Goal: Transaction & Acquisition: Book appointment/travel/reservation

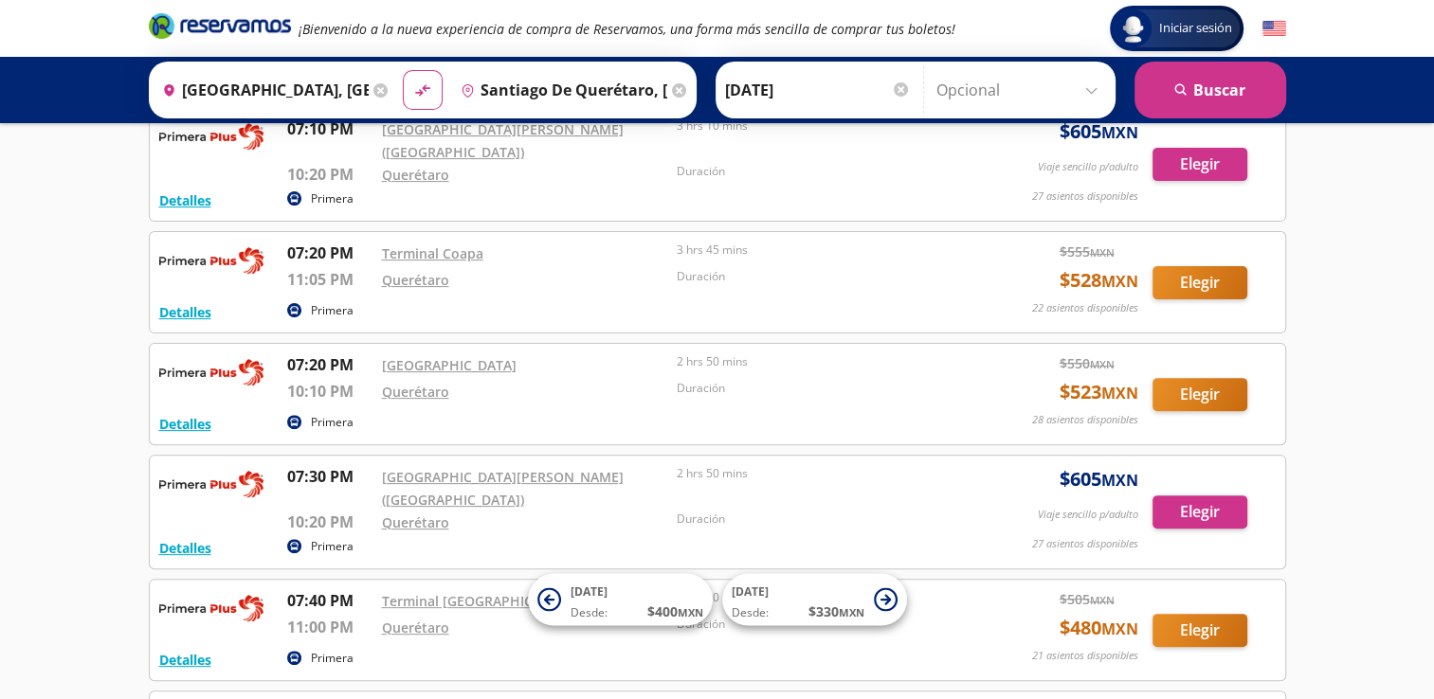
scroll to position [15222, 0]
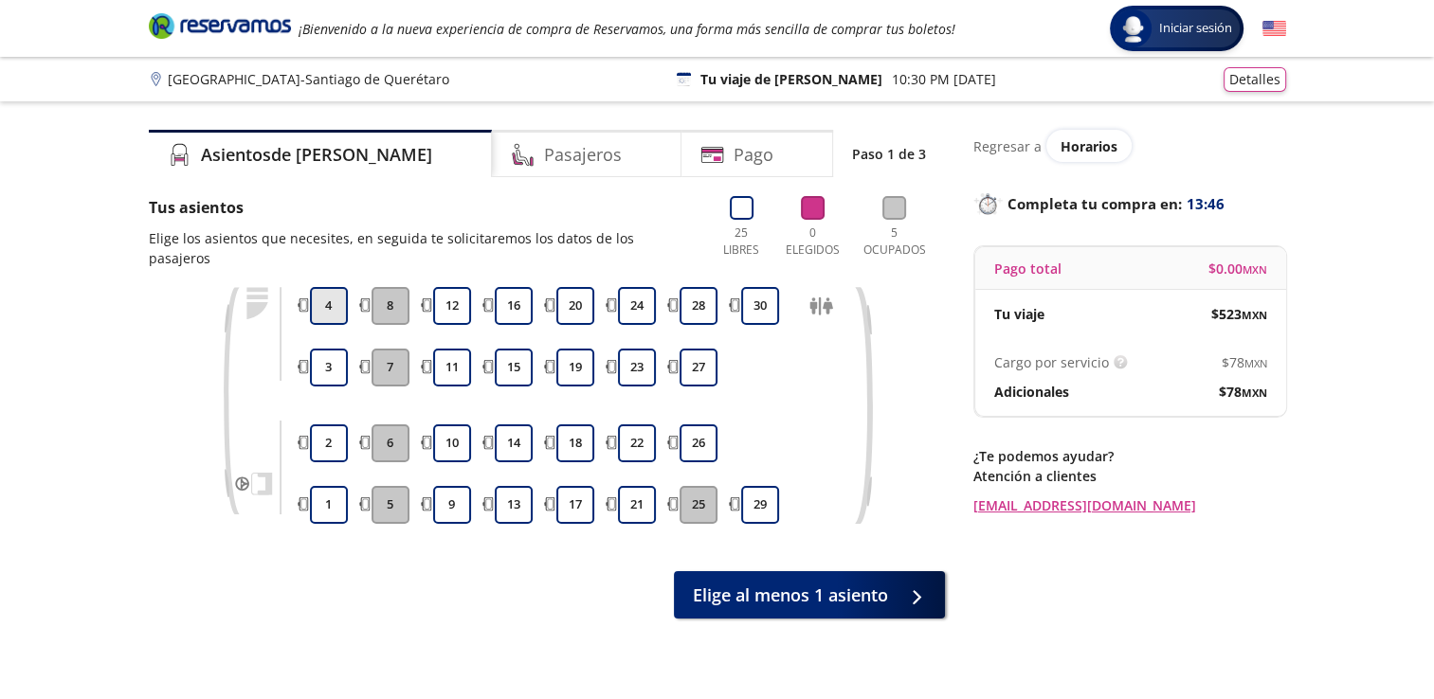
click at [333, 290] on button "4" at bounding box center [329, 306] width 38 height 38
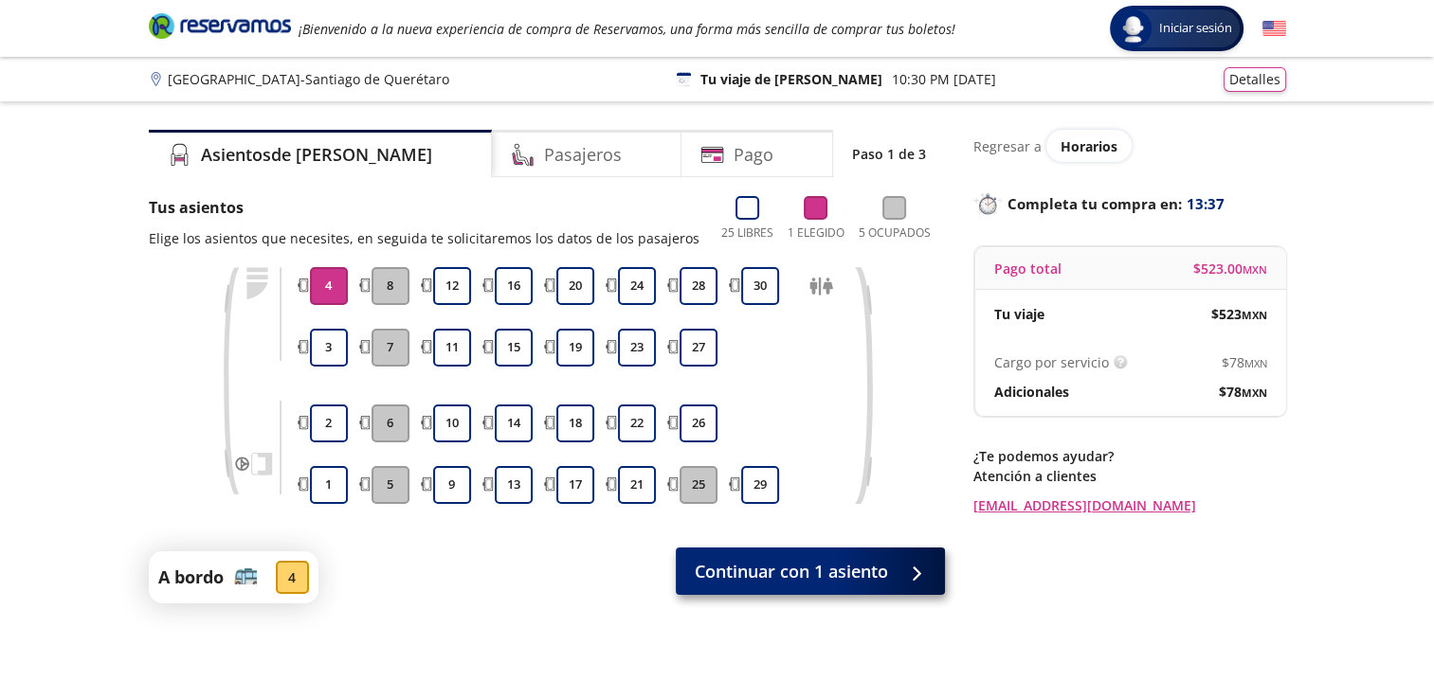
scroll to position [148, 0]
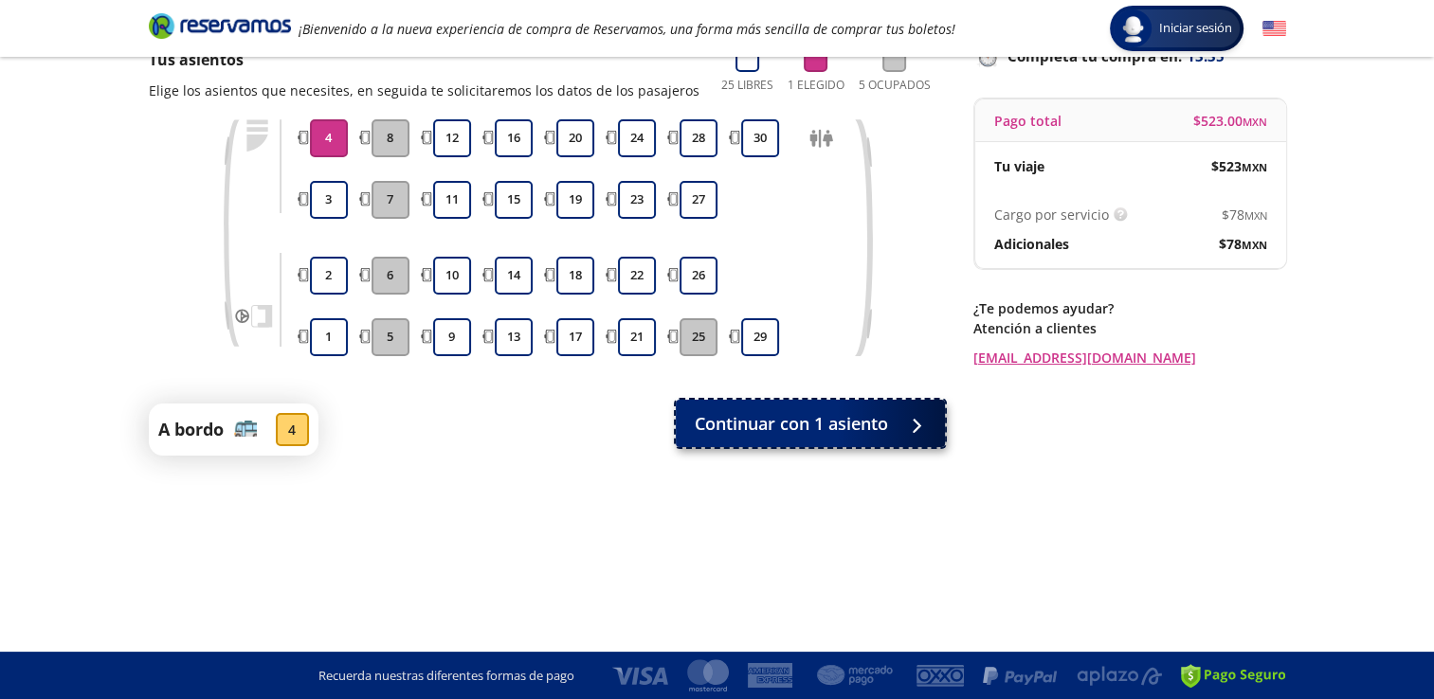
click at [826, 441] on button "Continuar con 1 asiento" at bounding box center [810, 423] width 269 height 47
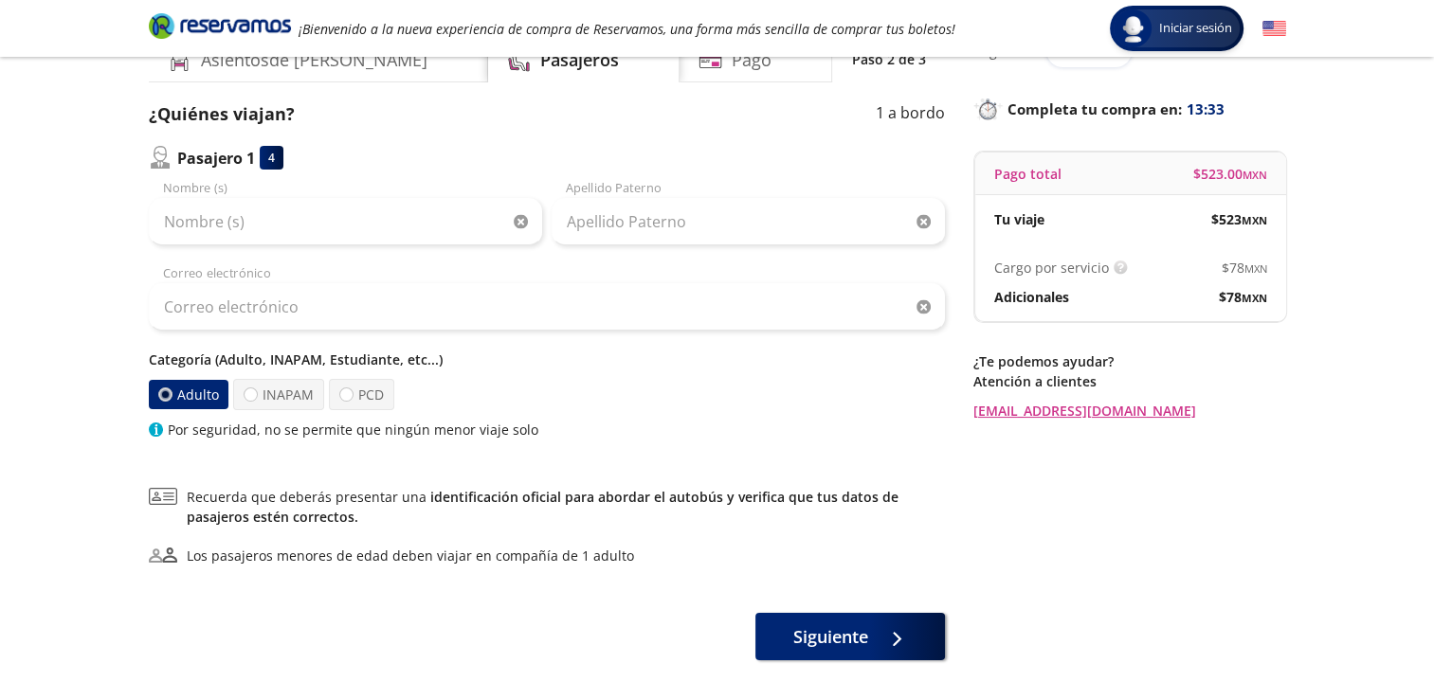
scroll to position [178, 0]
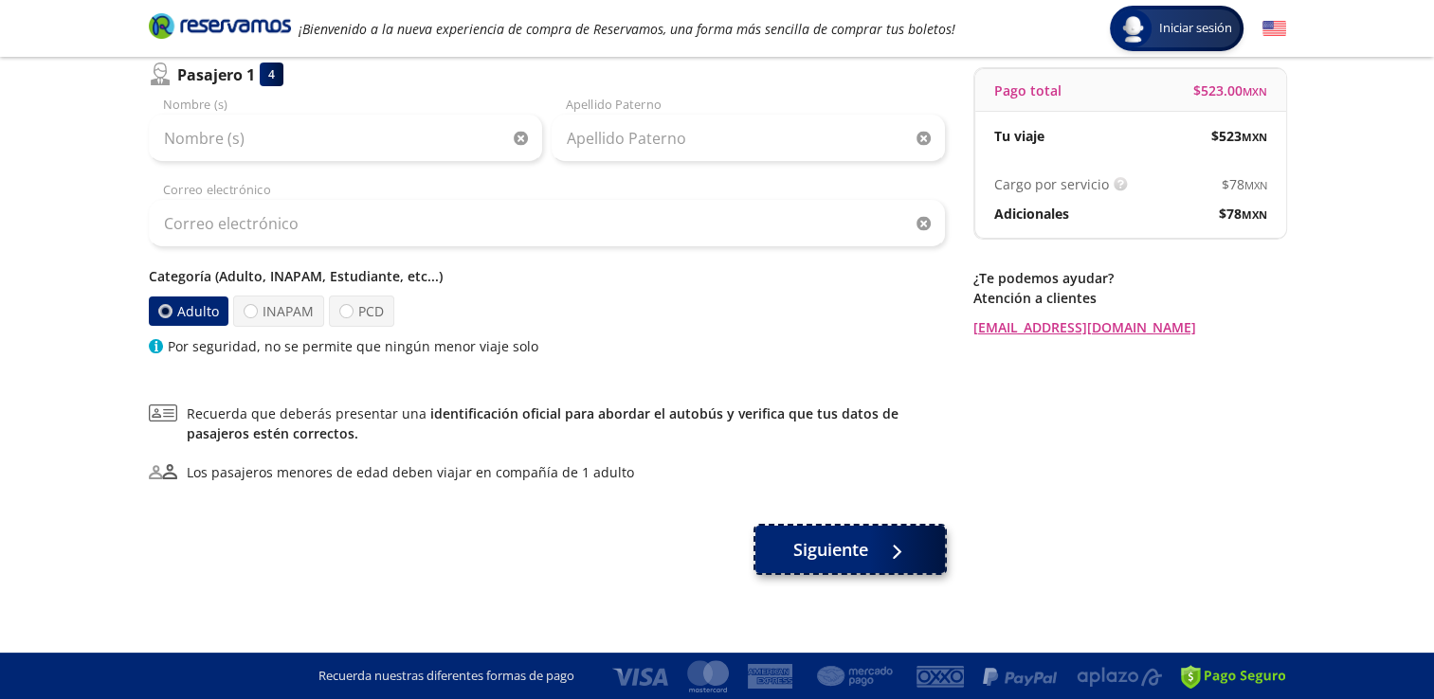
click at [836, 540] on span "Siguiente" at bounding box center [830, 550] width 75 height 26
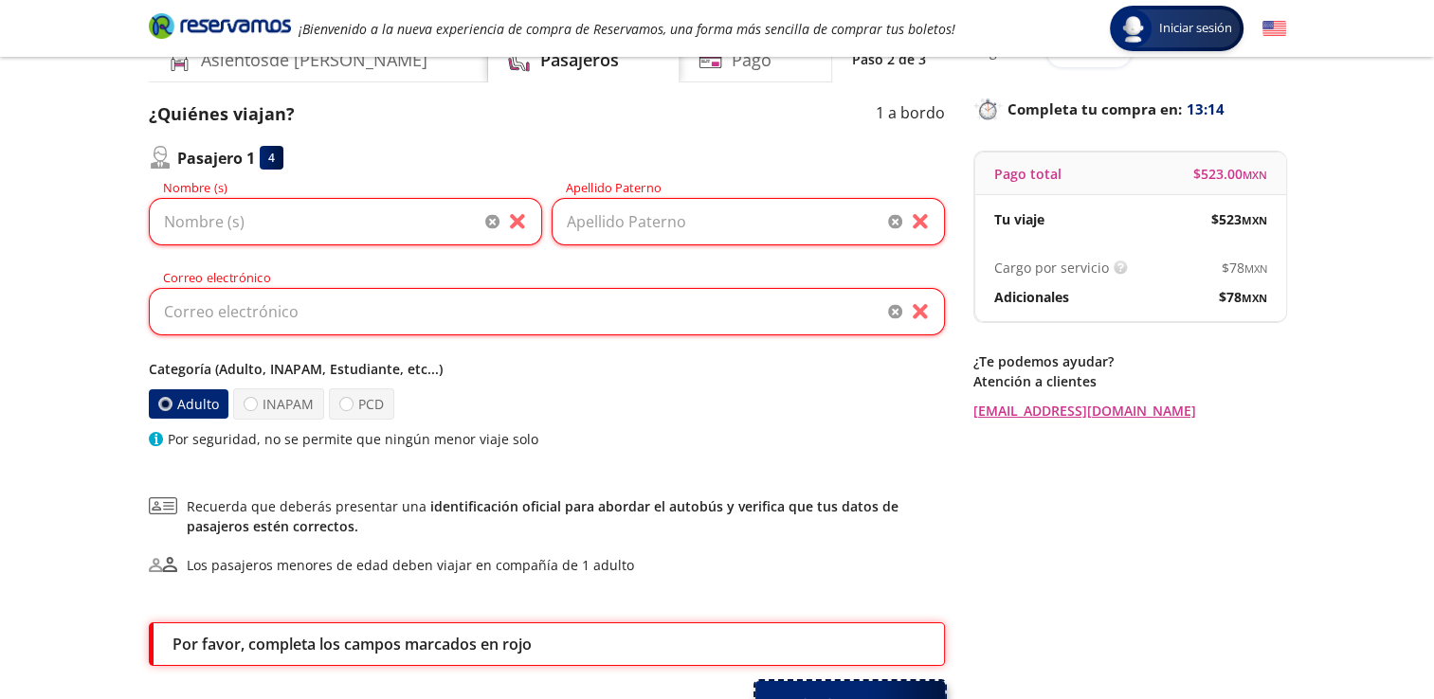
scroll to position [250, 0]
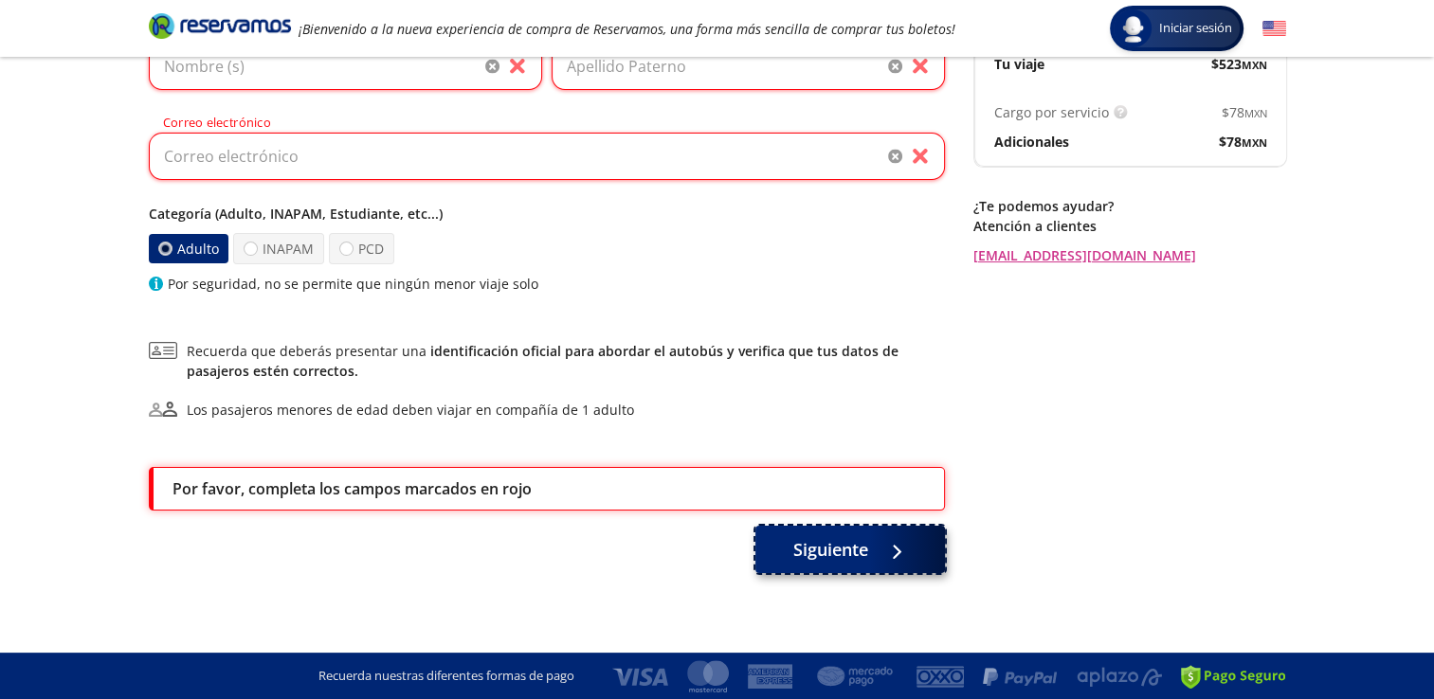
click at [846, 551] on span "Siguiente" at bounding box center [830, 550] width 75 height 26
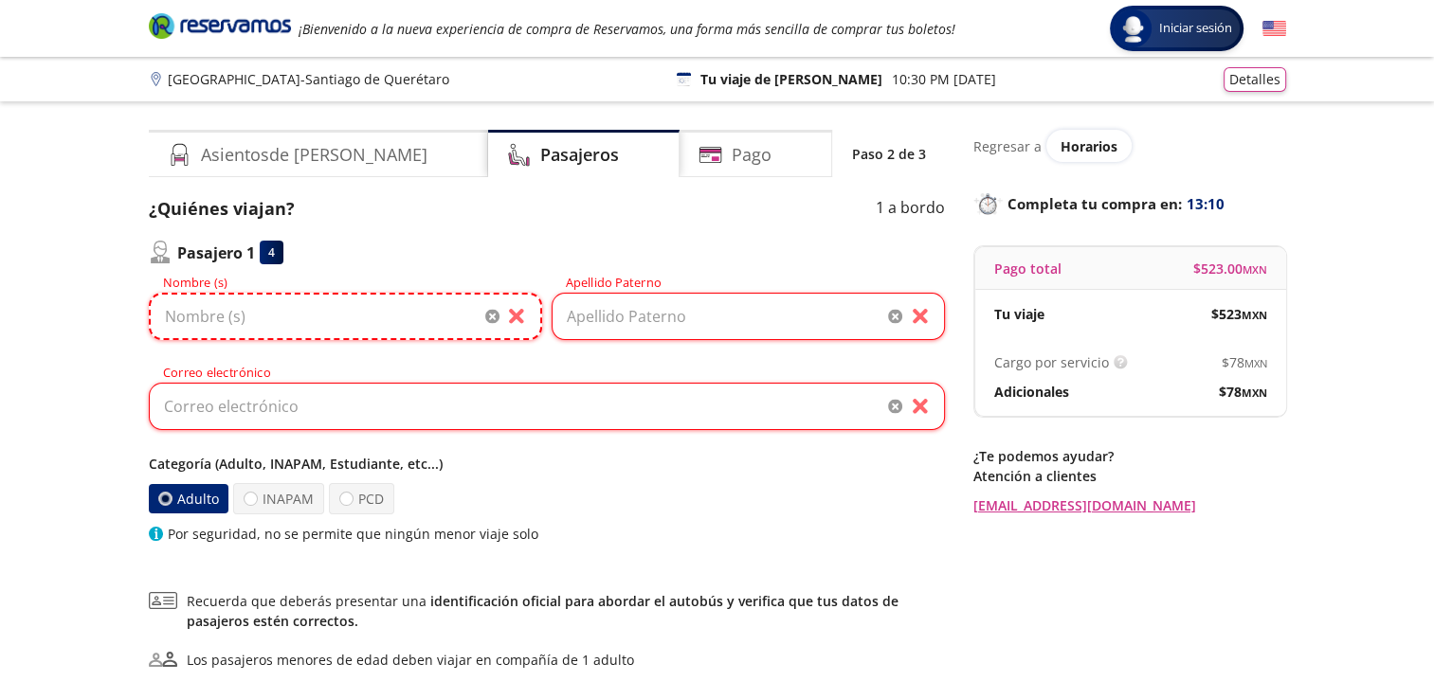
click at [417, 308] on input "Nombre (s)" at bounding box center [345, 316] width 393 height 47
type input "[PERSON_NAME]"
type input "[EMAIL_ADDRESS][DOMAIN_NAME]"
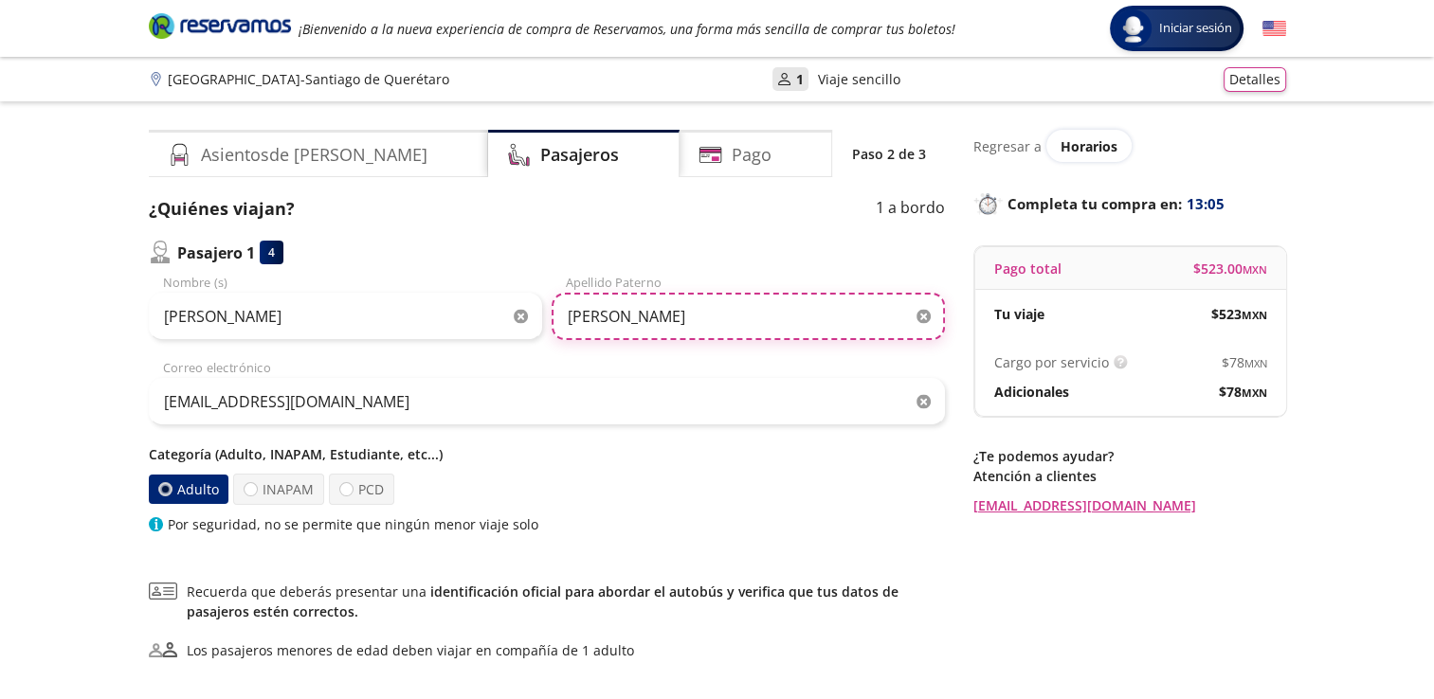
click at [697, 309] on input "[PERSON_NAME]" at bounding box center [748, 316] width 393 height 47
type input "[PERSON_NAME]"
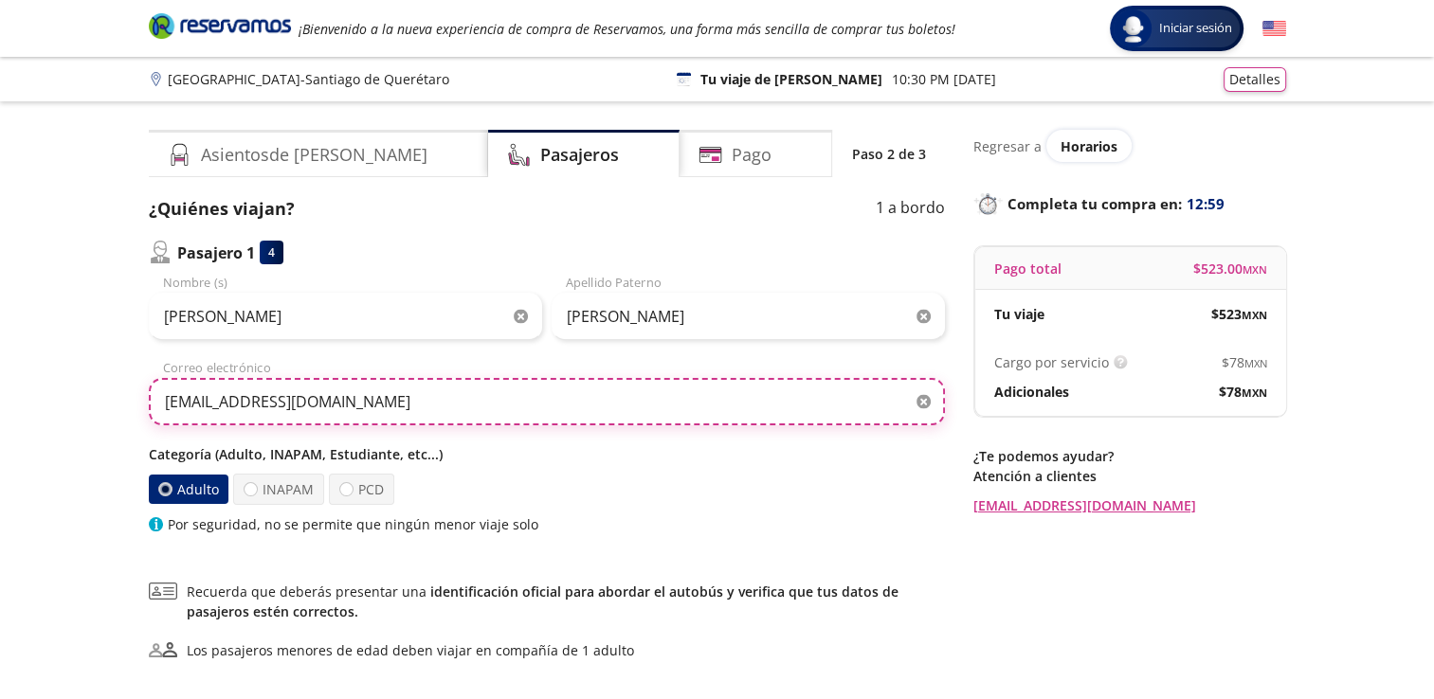
click at [367, 396] on input "[EMAIL_ADDRESS][DOMAIN_NAME]" at bounding box center [547, 401] width 796 height 47
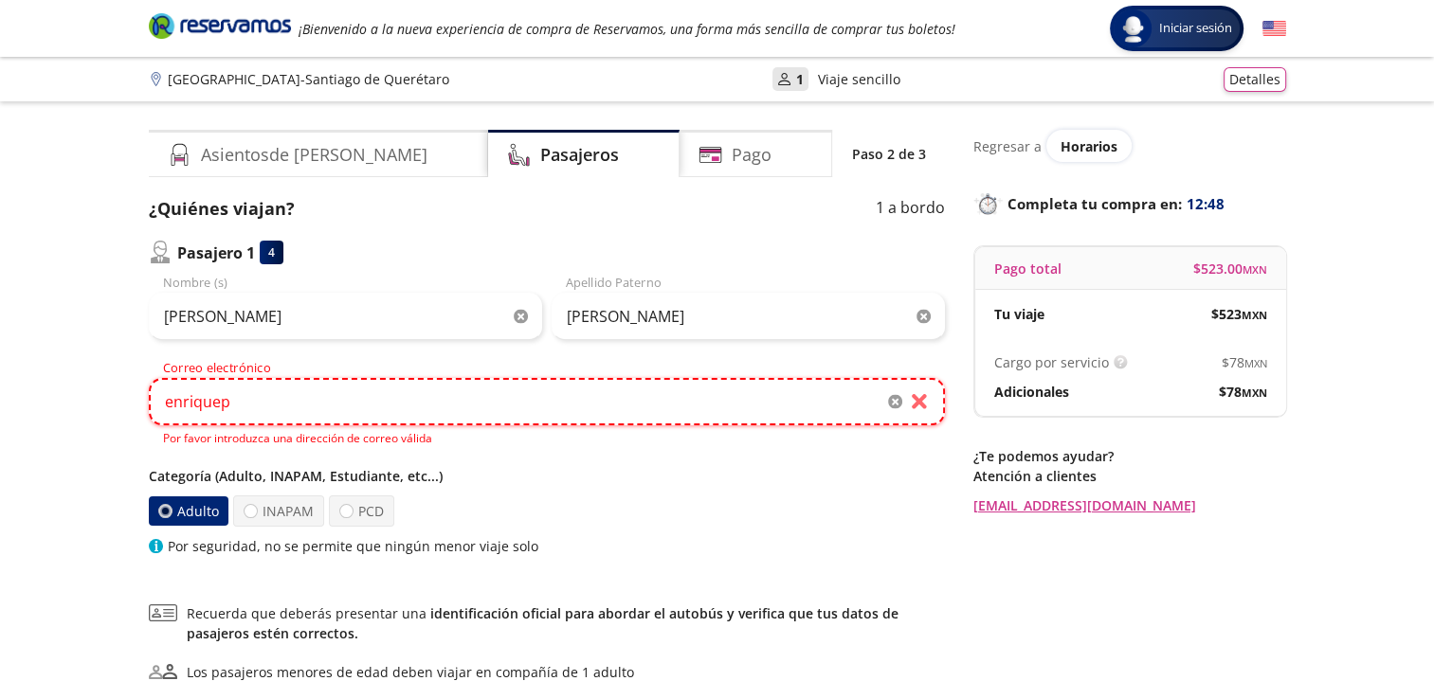
type input "[EMAIL_ADDRESS][DOMAIN_NAME]"
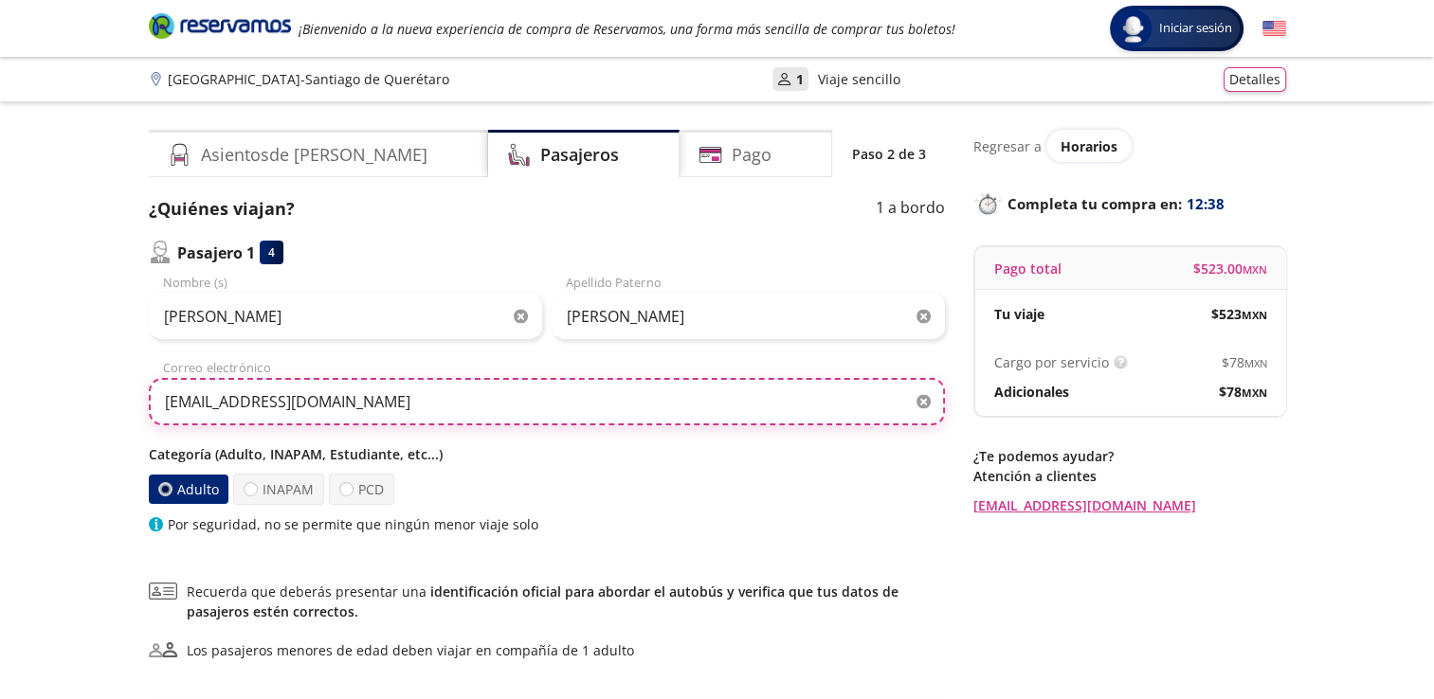
scroll to position [240, 0]
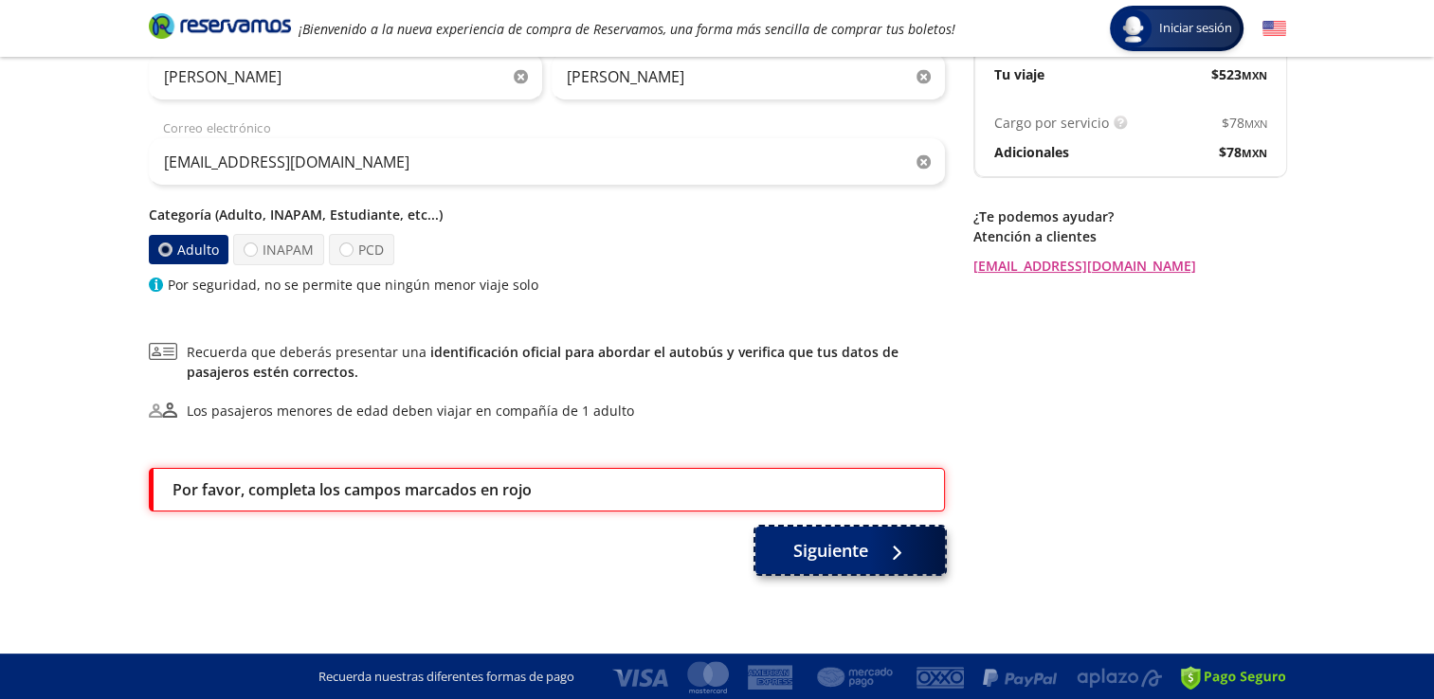
click at [860, 538] on span "Siguiente" at bounding box center [830, 551] width 75 height 26
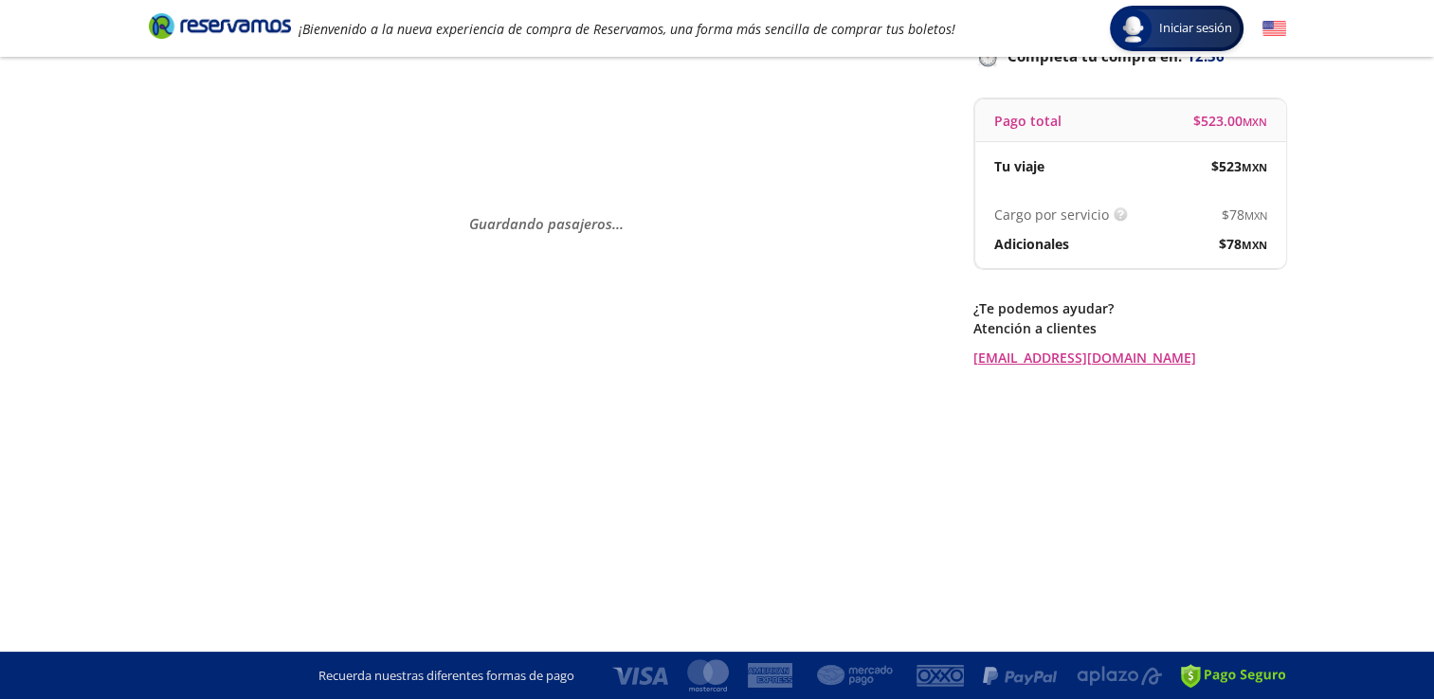
scroll to position [0, 0]
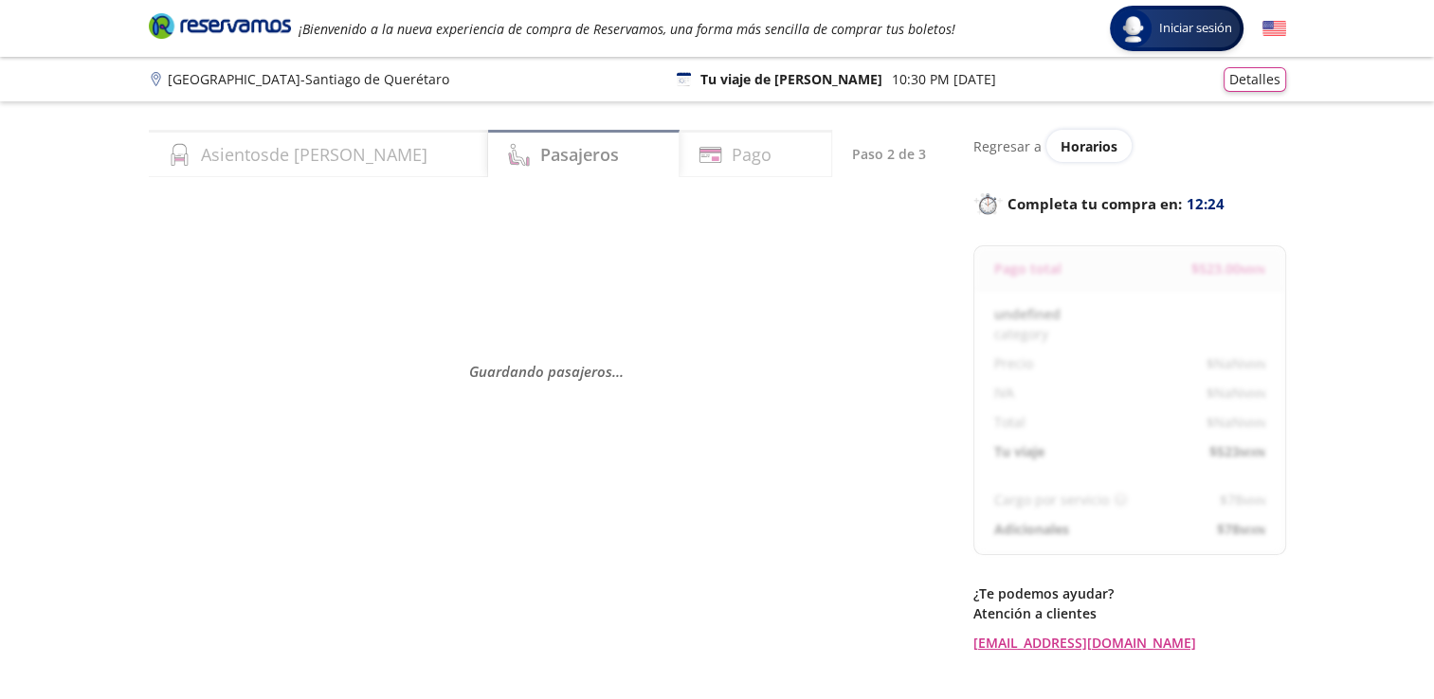
select select "MX"
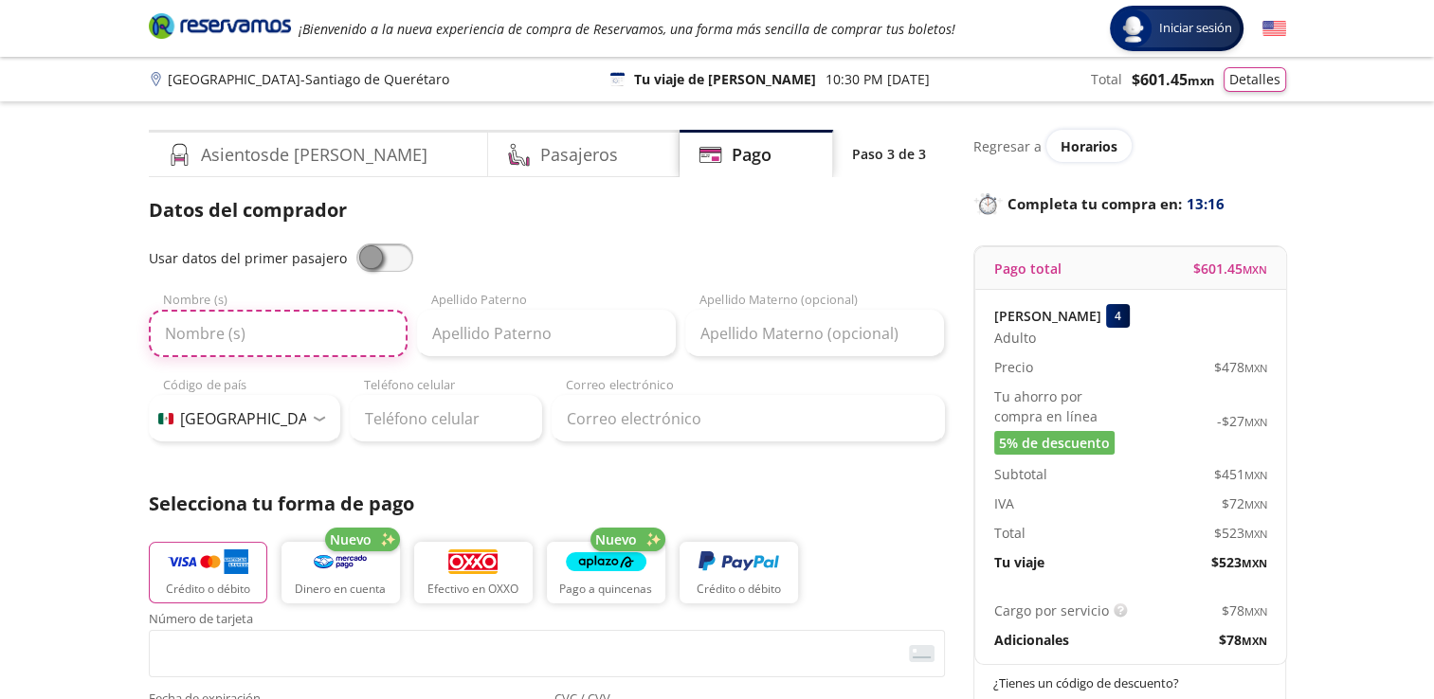
click at [296, 332] on input "Nombre (s)" at bounding box center [278, 333] width 259 height 47
type input "[PERSON_NAME]"
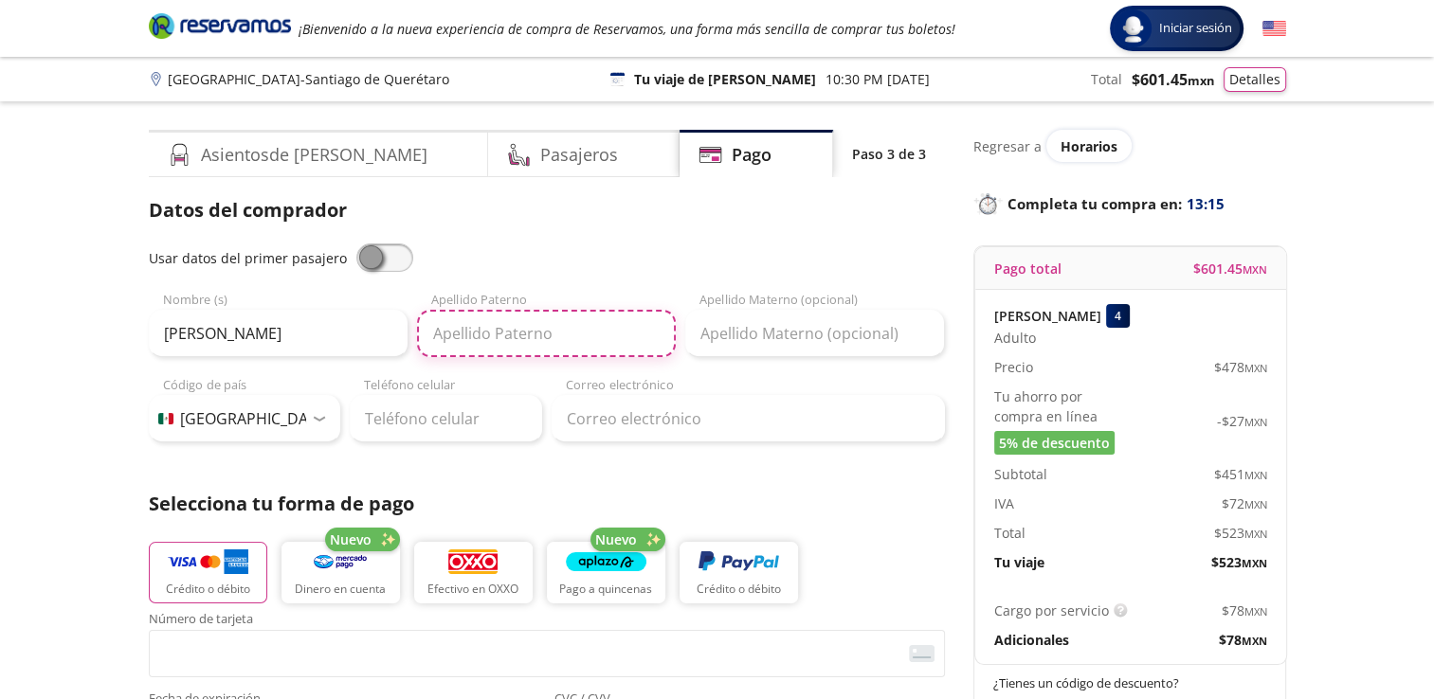
type input "[PERSON_NAME]"
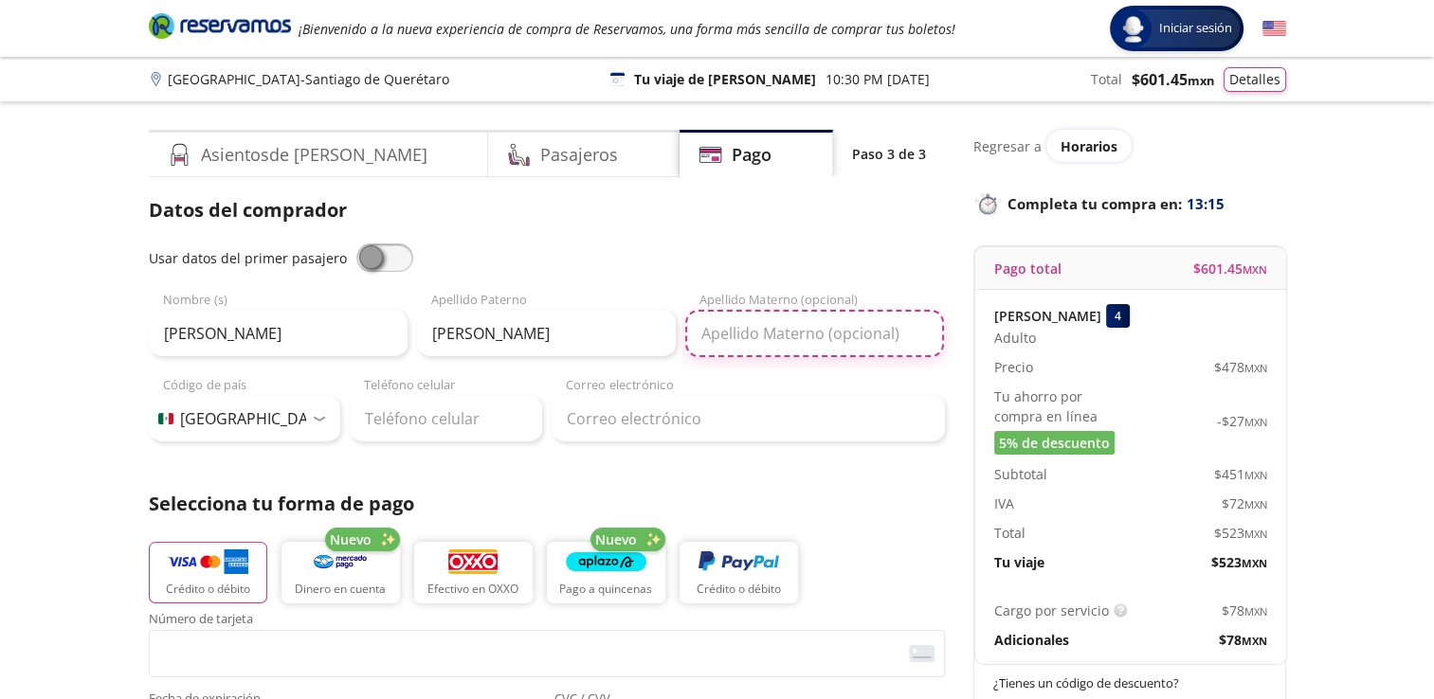
type input "[PERSON_NAME]"
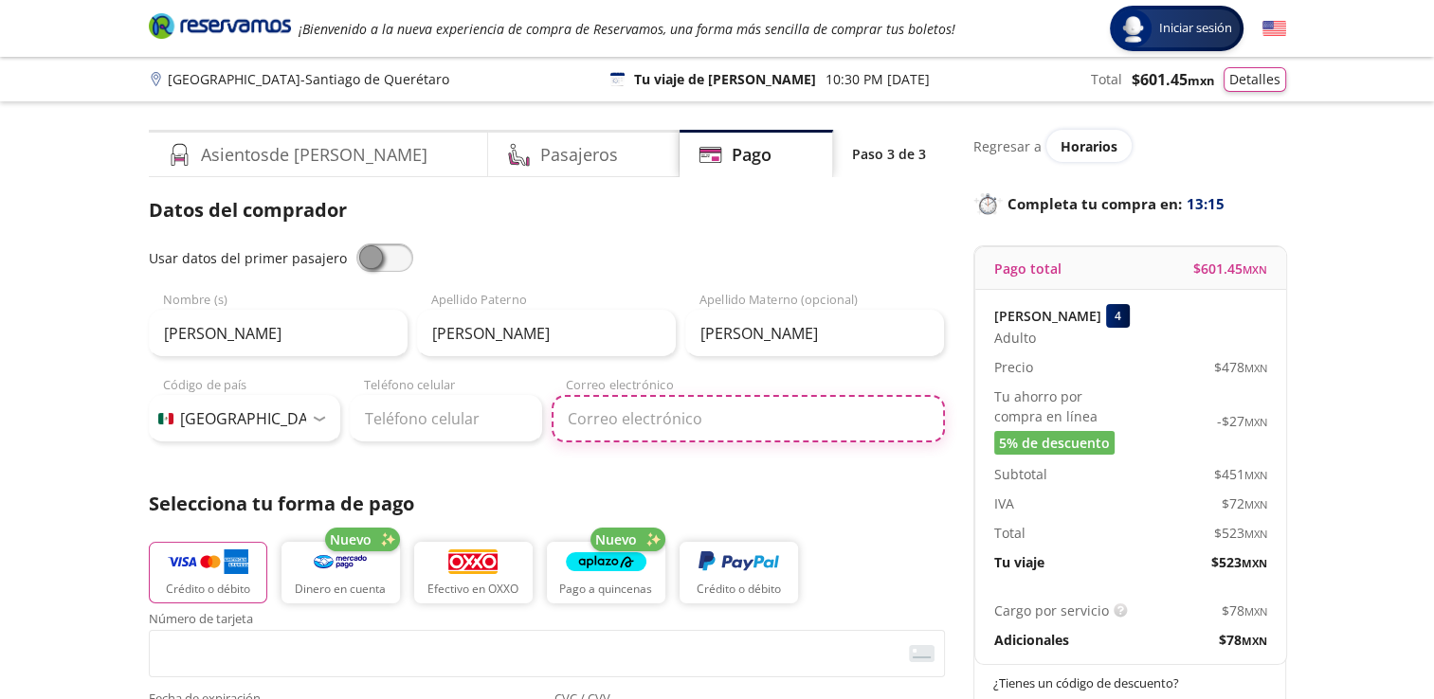
type input "[EMAIL_ADDRESS][DOMAIN_NAME]"
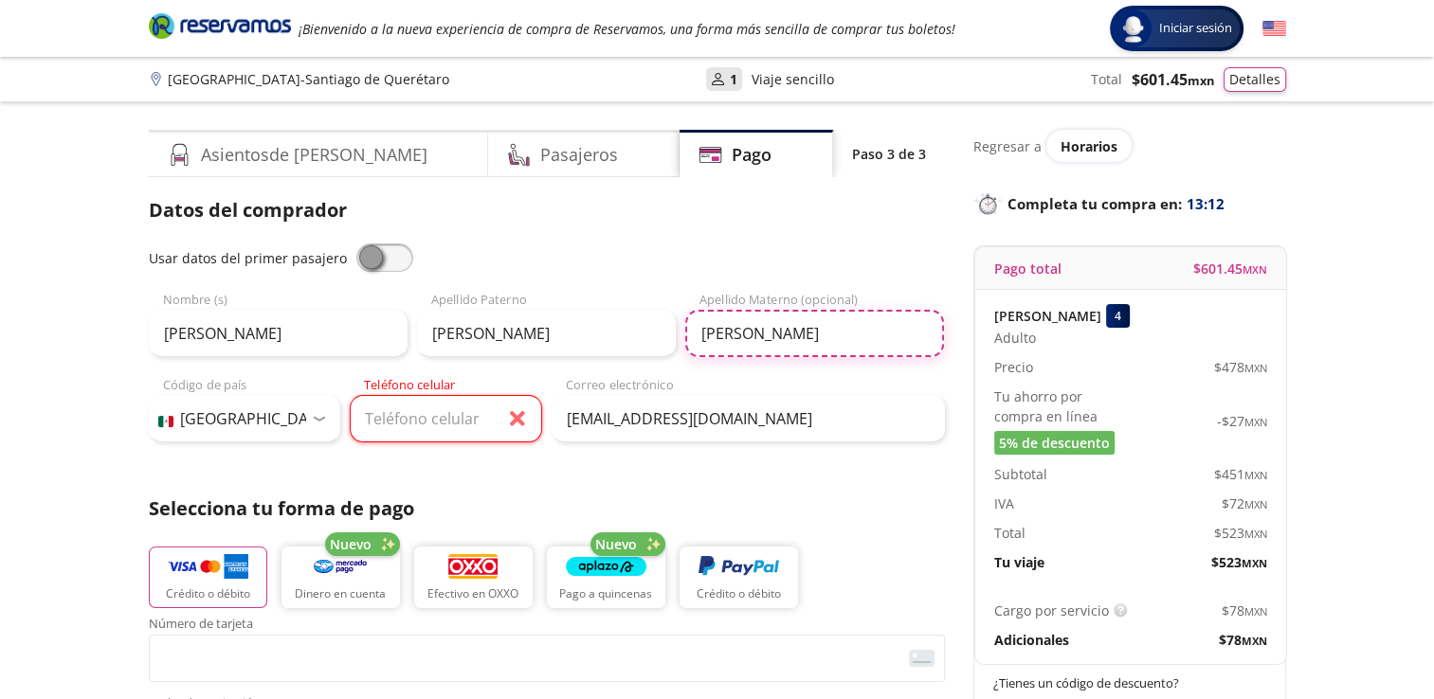
click at [748, 344] on input "[PERSON_NAME]" at bounding box center [814, 333] width 259 height 47
type input "P"
type input "[PERSON_NAME]"
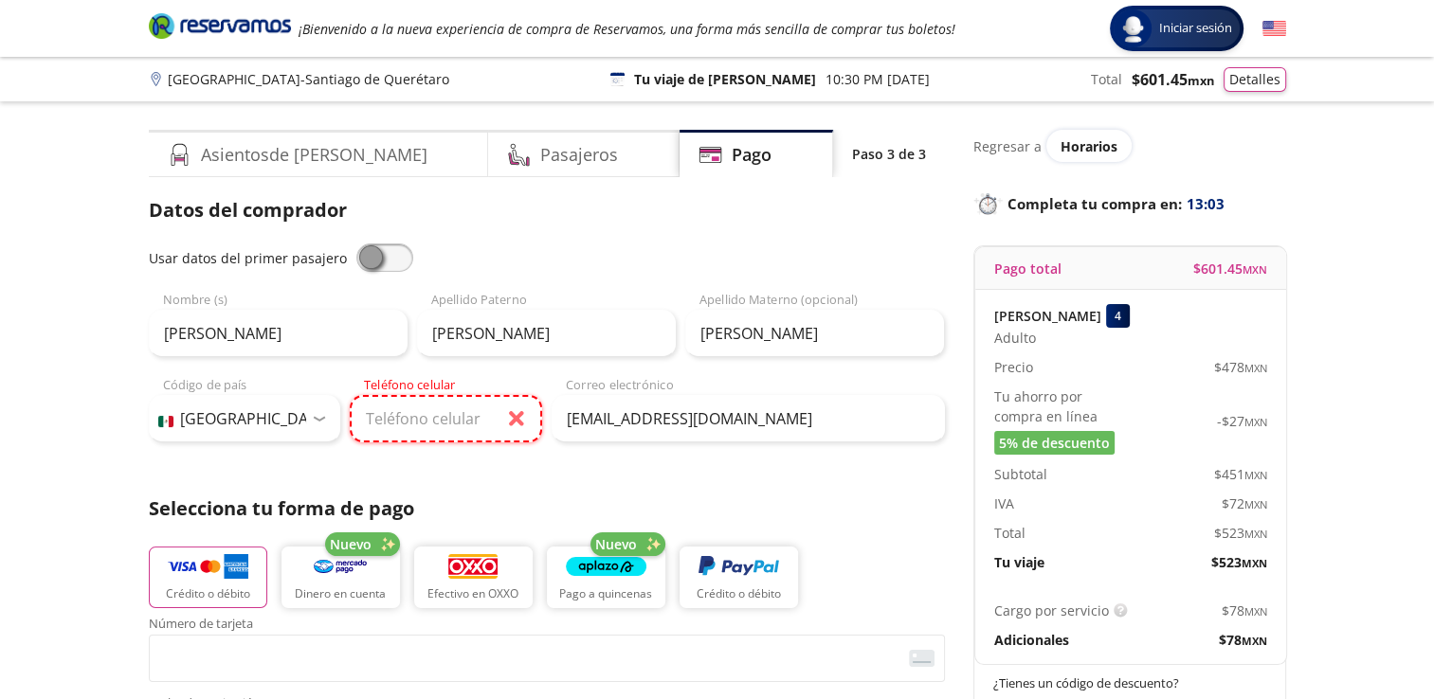
click at [423, 421] on input "Teléfono celular" at bounding box center [446, 418] width 192 height 47
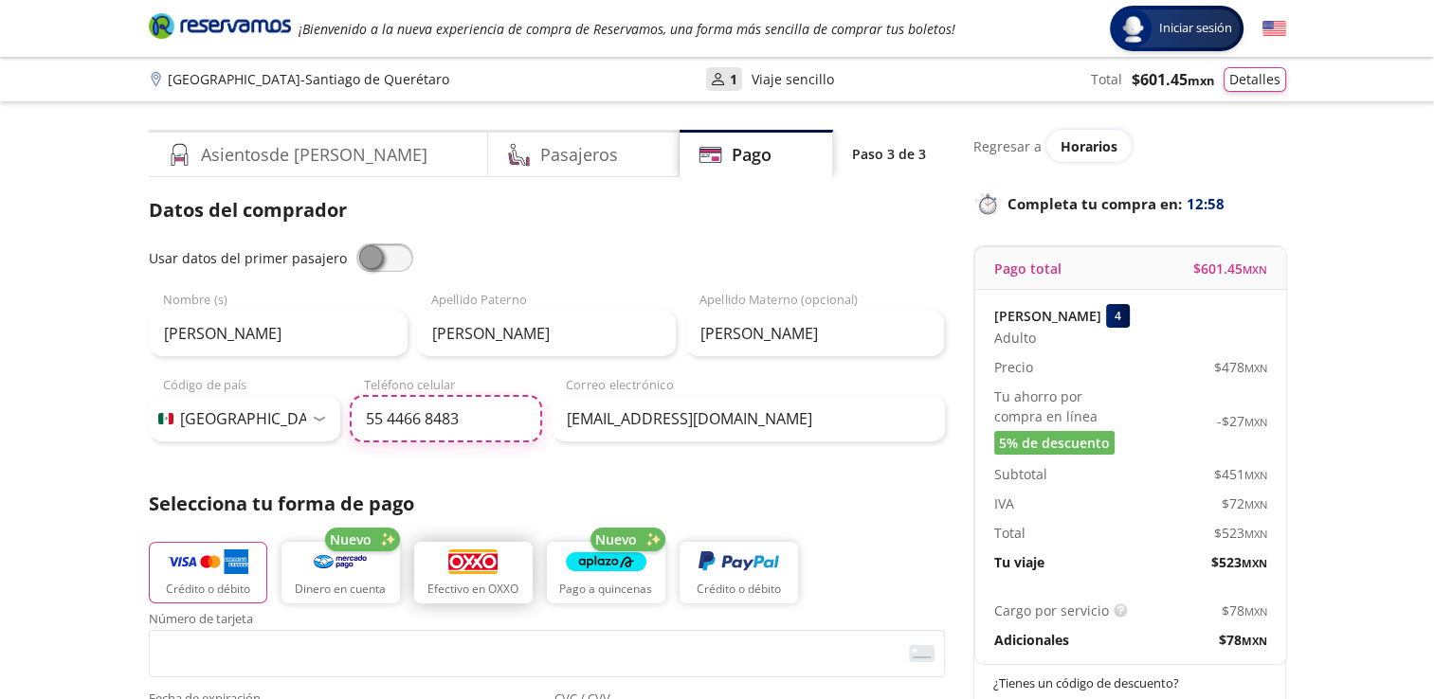
type input "55 4466 8483"
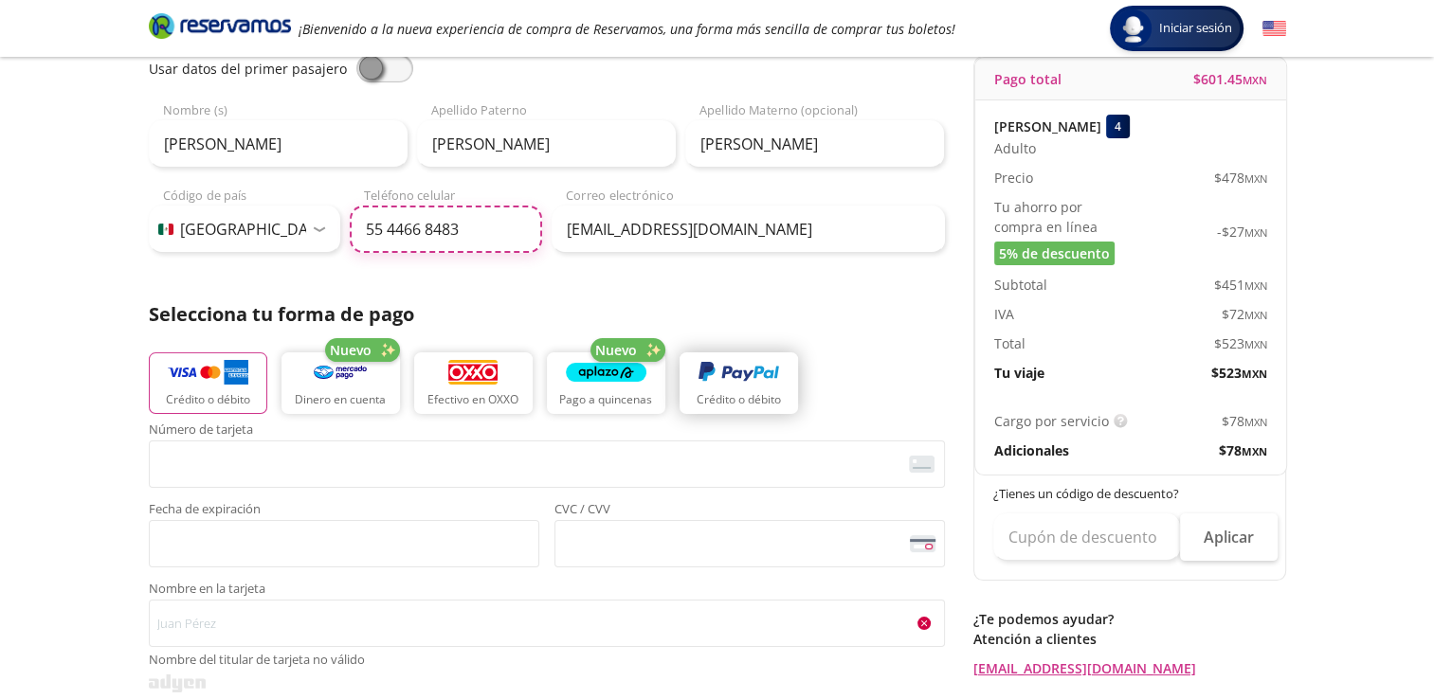
scroll to position [284, 0]
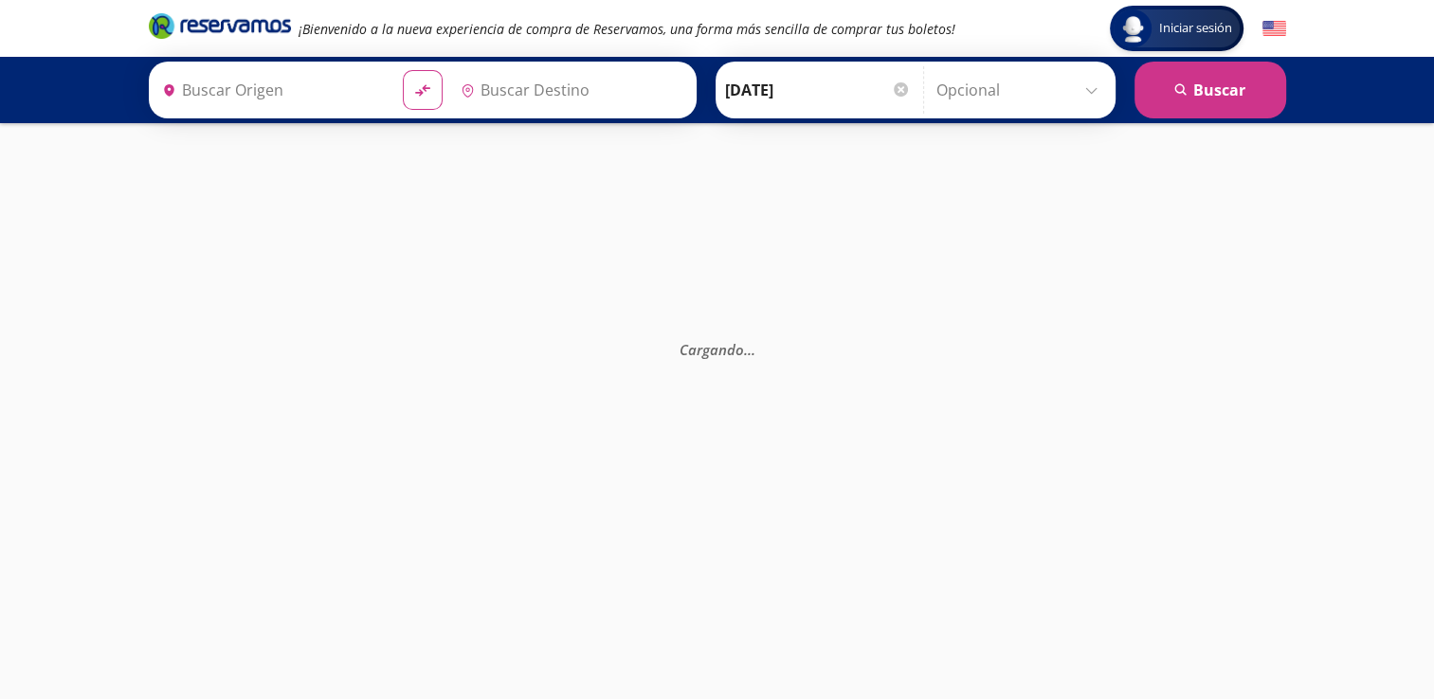
type input "[GEOGRAPHIC_DATA], [GEOGRAPHIC_DATA]"
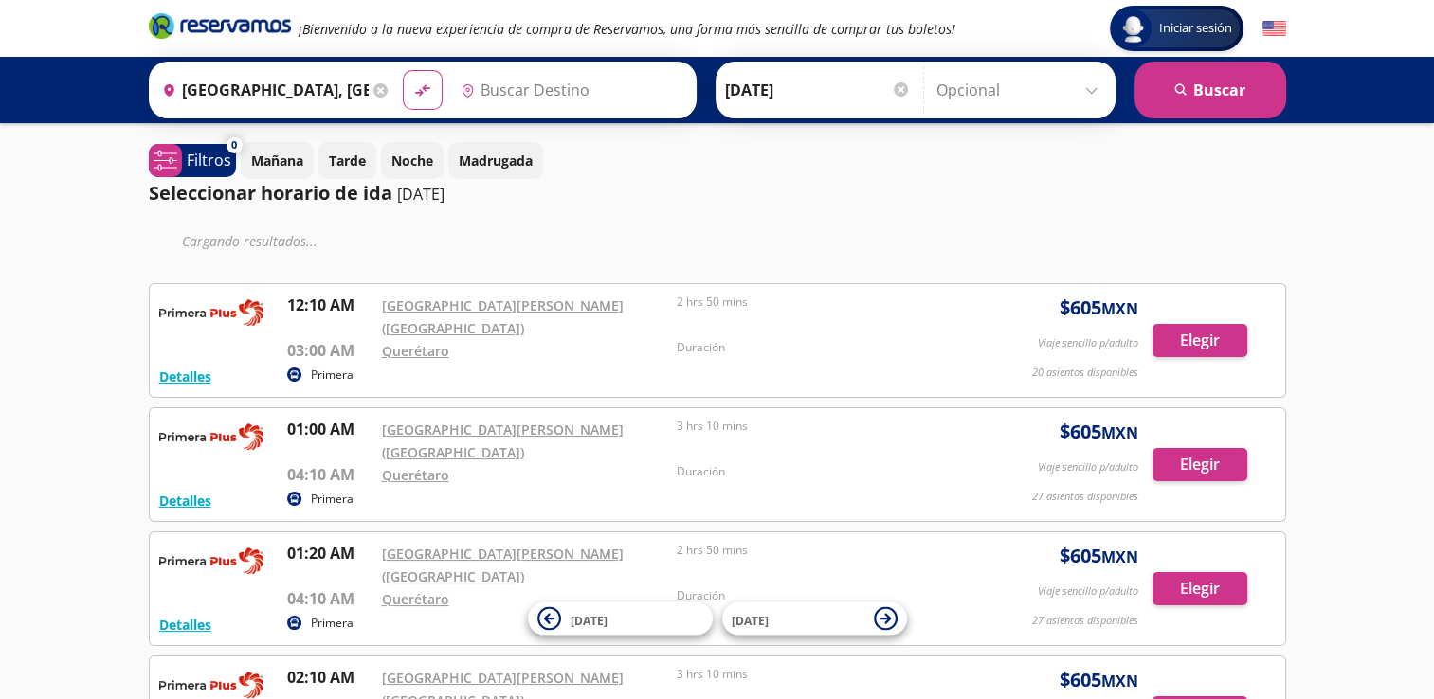
type input "Santiago de Querétaro, [GEOGRAPHIC_DATA]"
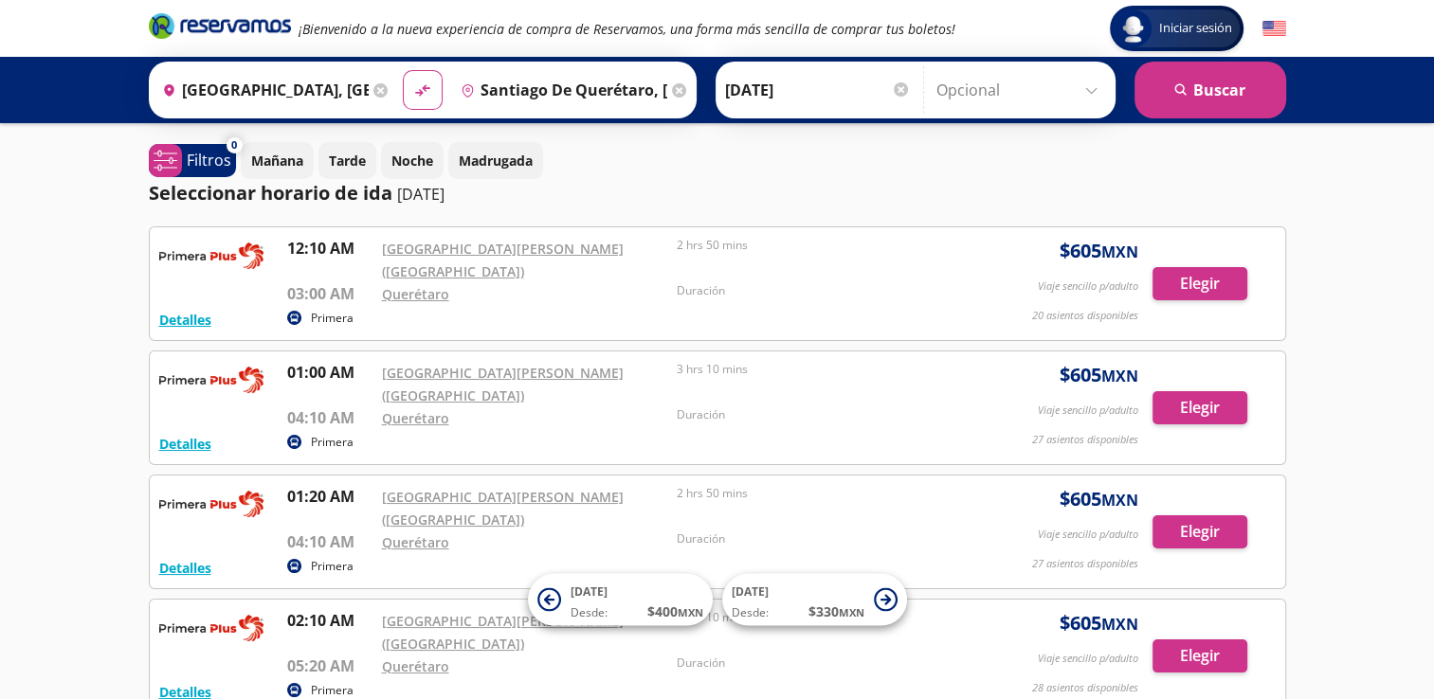
click at [473, 488] on div "Detalles Primera 01:20 AM [GEOGRAPHIC_DATA][PERSON_NAME] (Terminal 1) 04:10 AM …" at bounding box center [717, 532] width 1116 height 94
